Goal: Task Accomplishment & Management: Complete application form

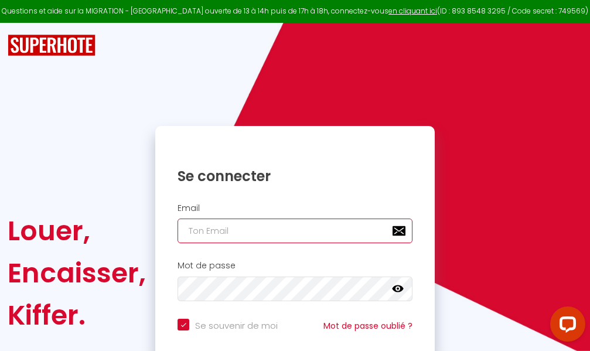
click at [301, 233] on input "email" at bounding box center [295, 231] width 235 height 25
type input "m"
checkbox input "true"
type input "ma"
checkbox input "true"
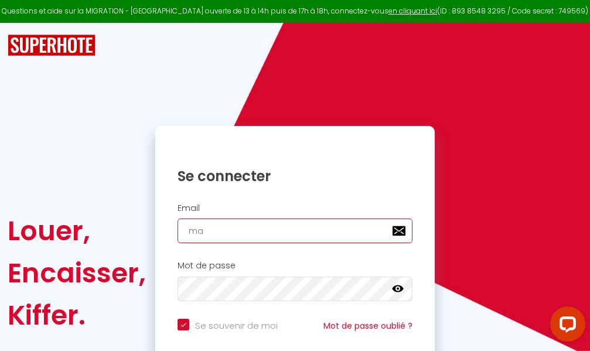
type input "mar"
checkbox input "true"
type input "marc"
checkbox input "true"
type input "marcd"
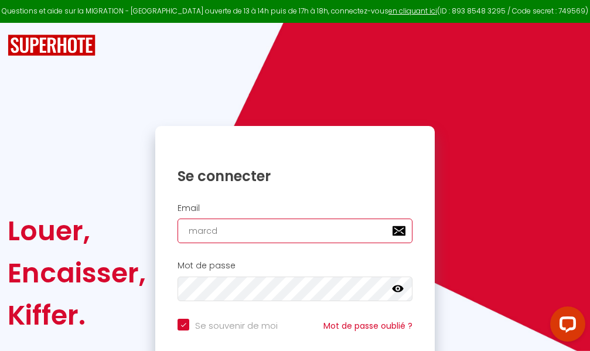
checkbox input "true"
type input "marcdp"
checkbox input "true"
type input "marcdpo"
checkbox input "true"
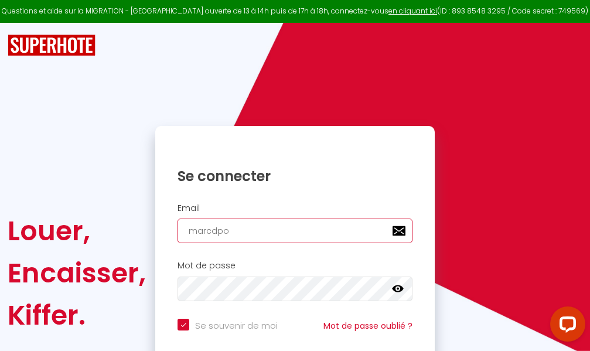
type input "marcdpoz"
checkbox input "true"
type input "marcdpoz."
checkbox input "true"
type input "marcdpoz.l"
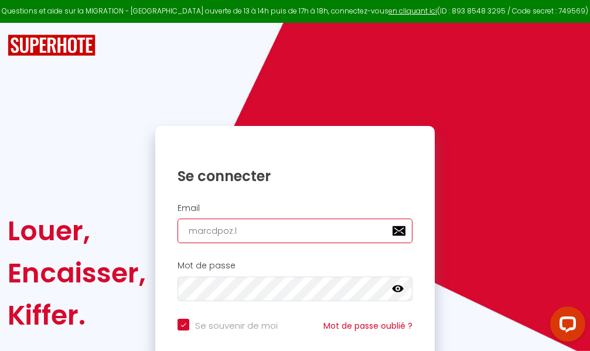
checkbox input "true"
type input "marcdpoz.lo"
checkbox input "true"
type input "marcdpoz.loc"
checkbox input "true"
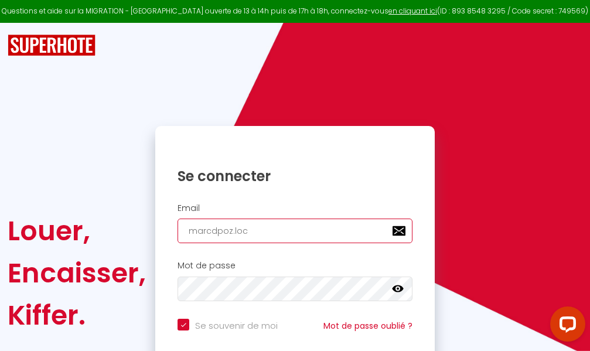
type input "marcdpoz.loca"
checkbox input "true"
type input "marcdpoz.locat"
checkbox input "true"
type input "marcdpoz.locati"
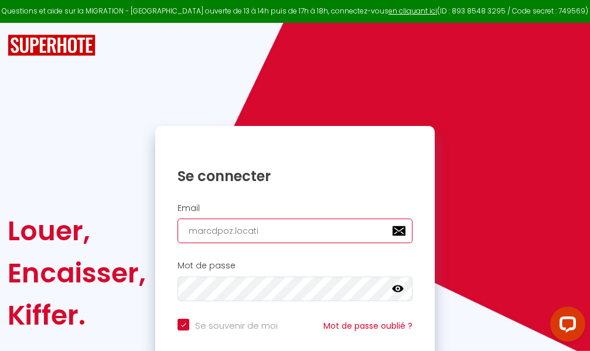
checkbox input "true"
type input "marcdpoz.locatio"
checkbox input "true"
type input "marcdpoz.location"
checkbox input "true"
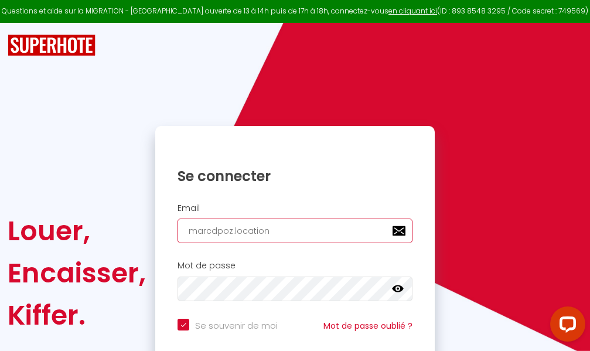
type input "marcdpoz.location@"
checkbox input "true"
type input "marcdpoz.location@g"
checkbox input "true"
type input "marcdpoz.location@gm"
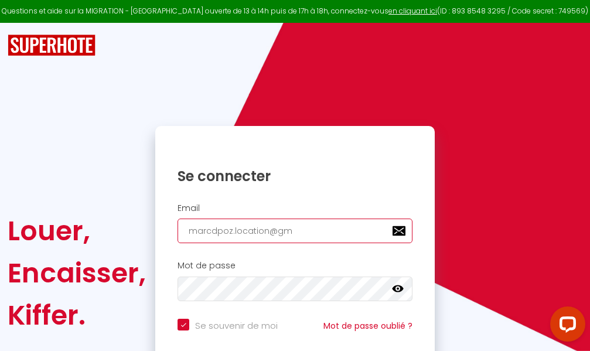
checkbox input "true"
type input "marcdpoz.location@gma"
checkbox input "true"
type input "marcdpoz.location@gmai"
checkbox input "true"
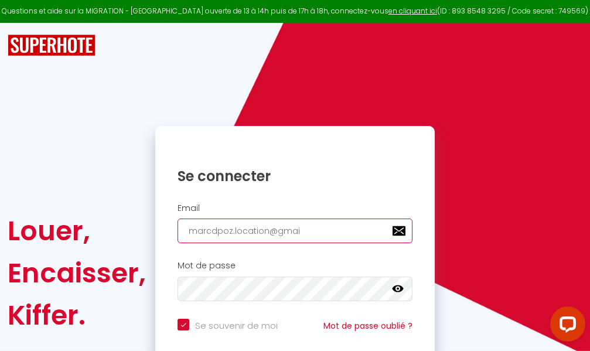
type input "[EMAIL_ADDRESS]"
checkbox input "true"
type input "[EMAIL_ADDRESS]."
checkbox input "true"
type input "marcdpoz.location@gmail.c"
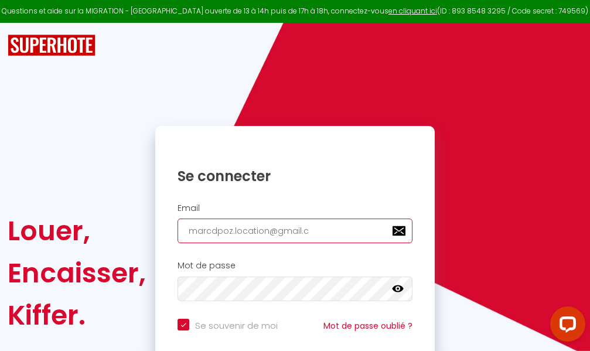
checkbox input "true"
type input "[EMAIL_ADDRESS][DOMAIN_NAME]"
checkbox input "true"
type input "[EMAIL_ADDRESS][DOMAIN_NAME]"
checkbox input "true"
